Goal: Check status: Check status

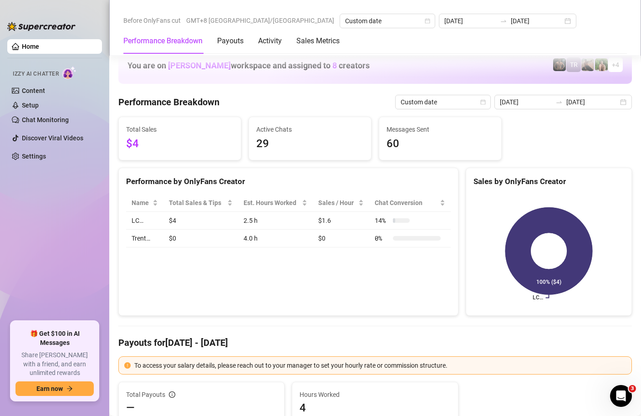
scroll to position [1399, 0]
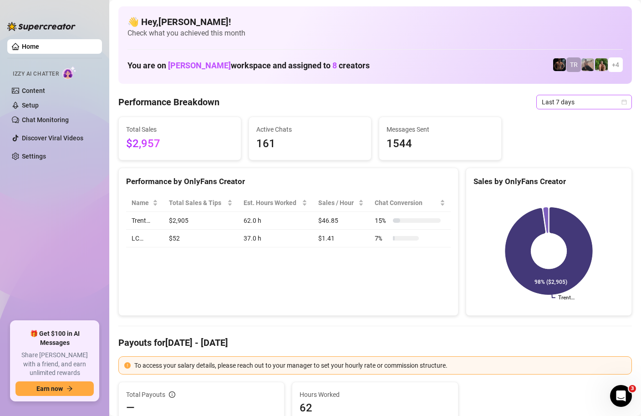
click at [624, 100] on icon "calendar" at bounding box center [624, 101] width 5 height 5
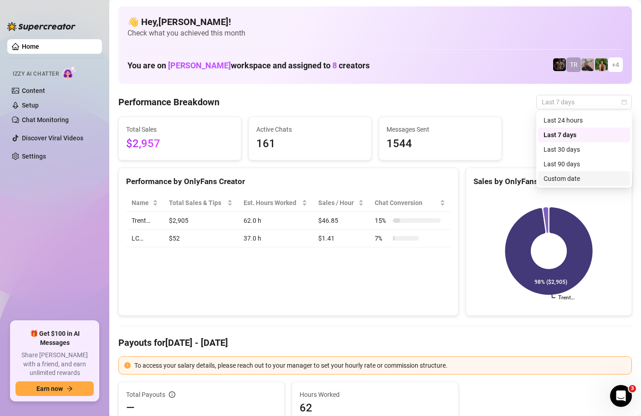
click at [572, 178] on div "Custom date" at bounding box center [584, 179] width 81 height 10
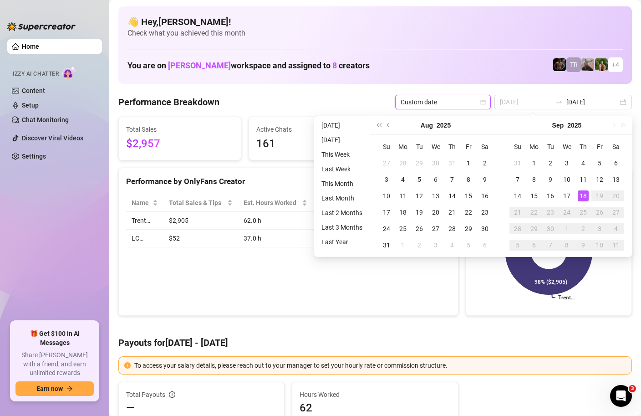
type input "[DATE]"
click at [585, 194] on div "18" at bounding box center [583, 195] width 11 height 11
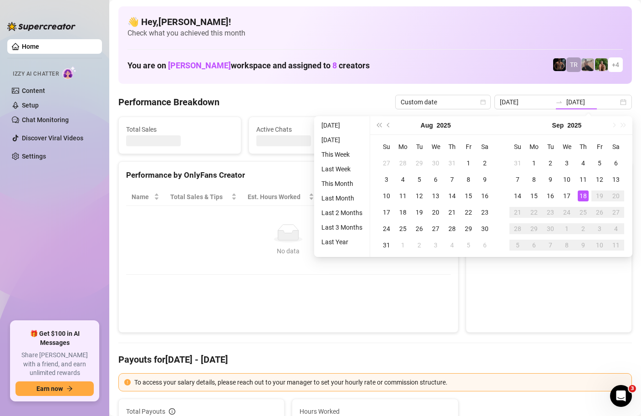
type input "[DATE]"
